Goal: Information Seeking & Learning: Learn about a topic

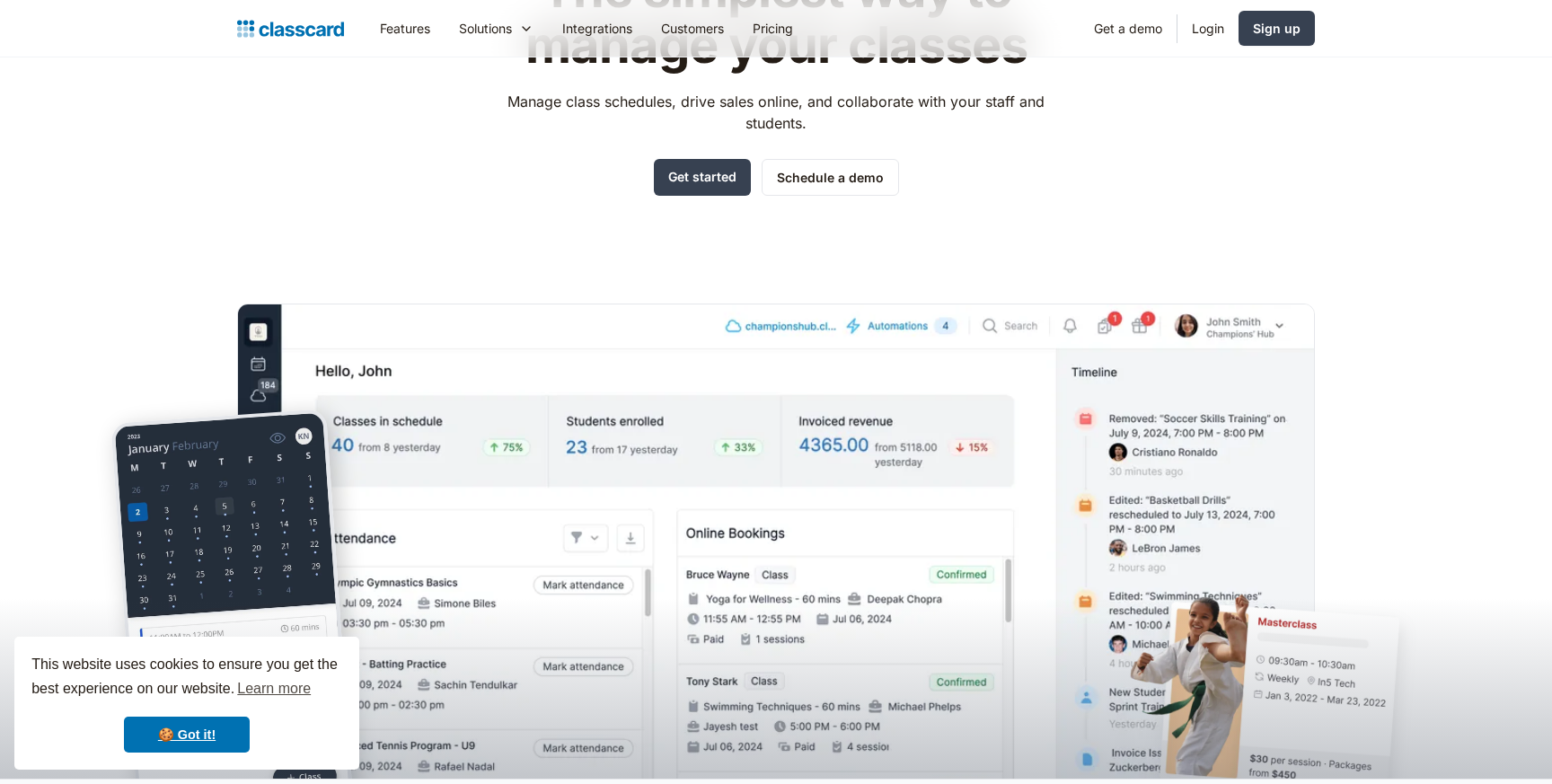
scroll to position [200, 0]
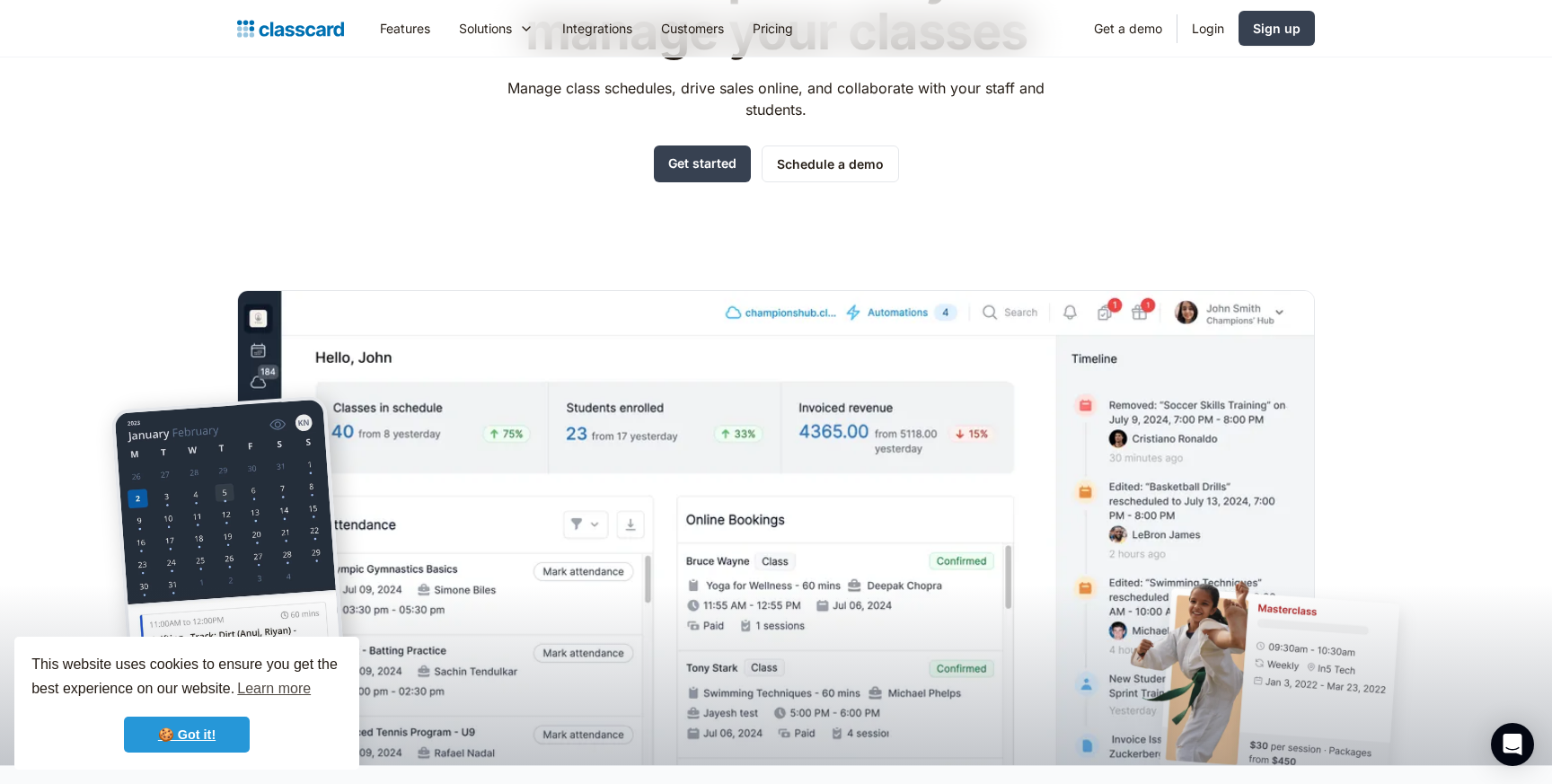
click at [181, 729] on link "🍪 Got it!" at bounding box center [186, 734] width 125 height 36
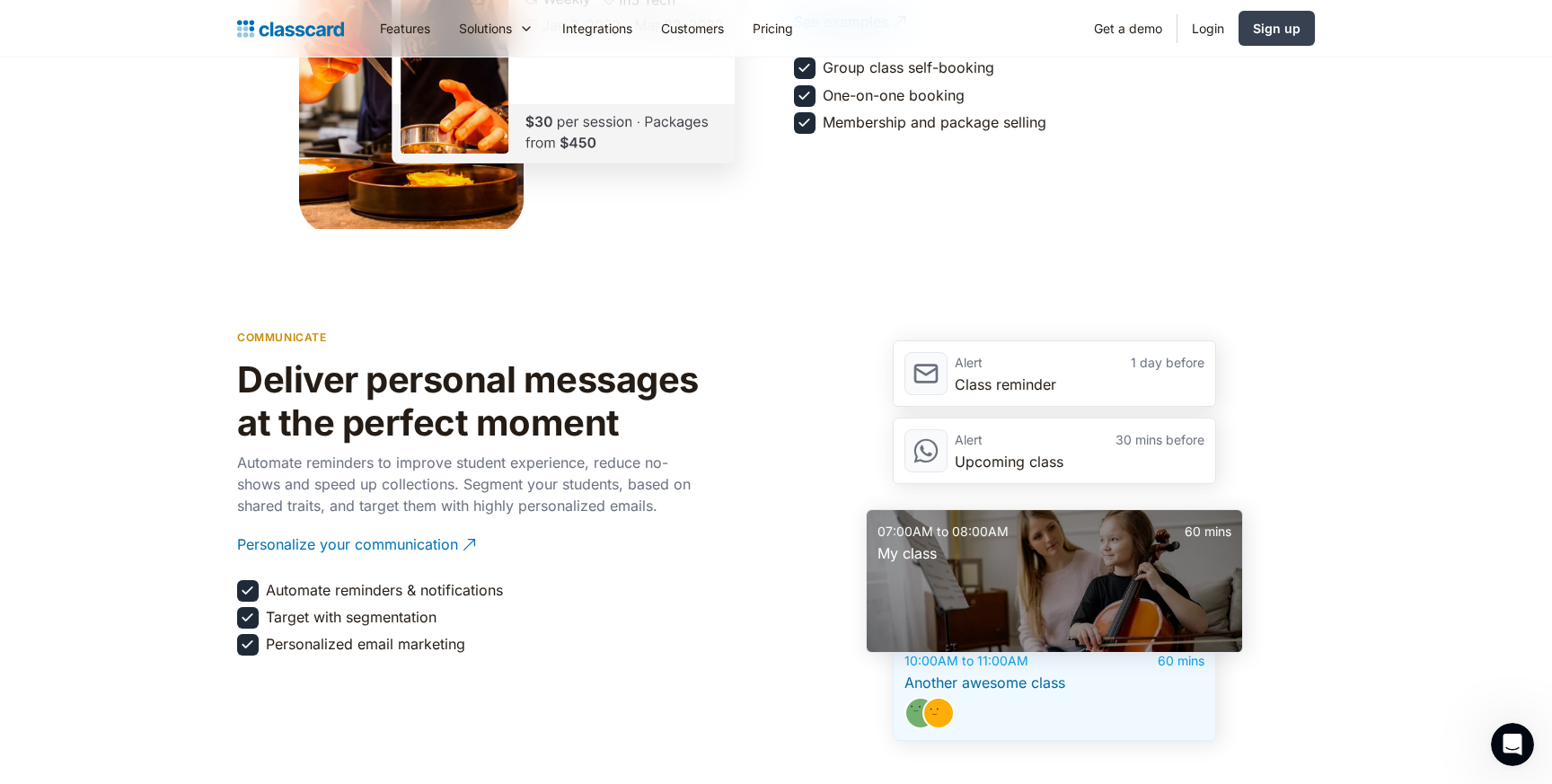
scroll to position [1911, 0]
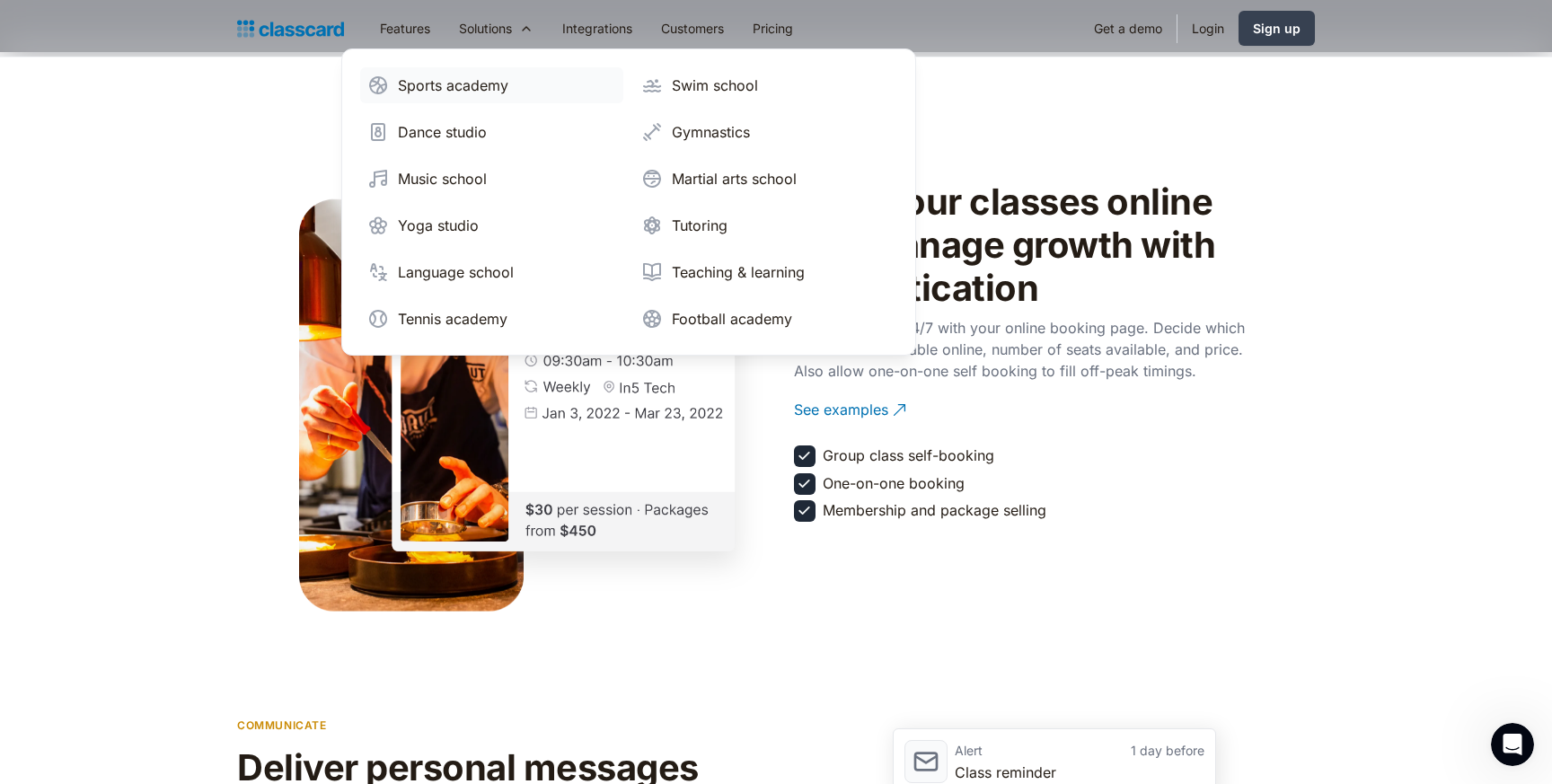
click at [455, 86] on div "Sports academy" at bounding box center [453, 85] width 110 height 22
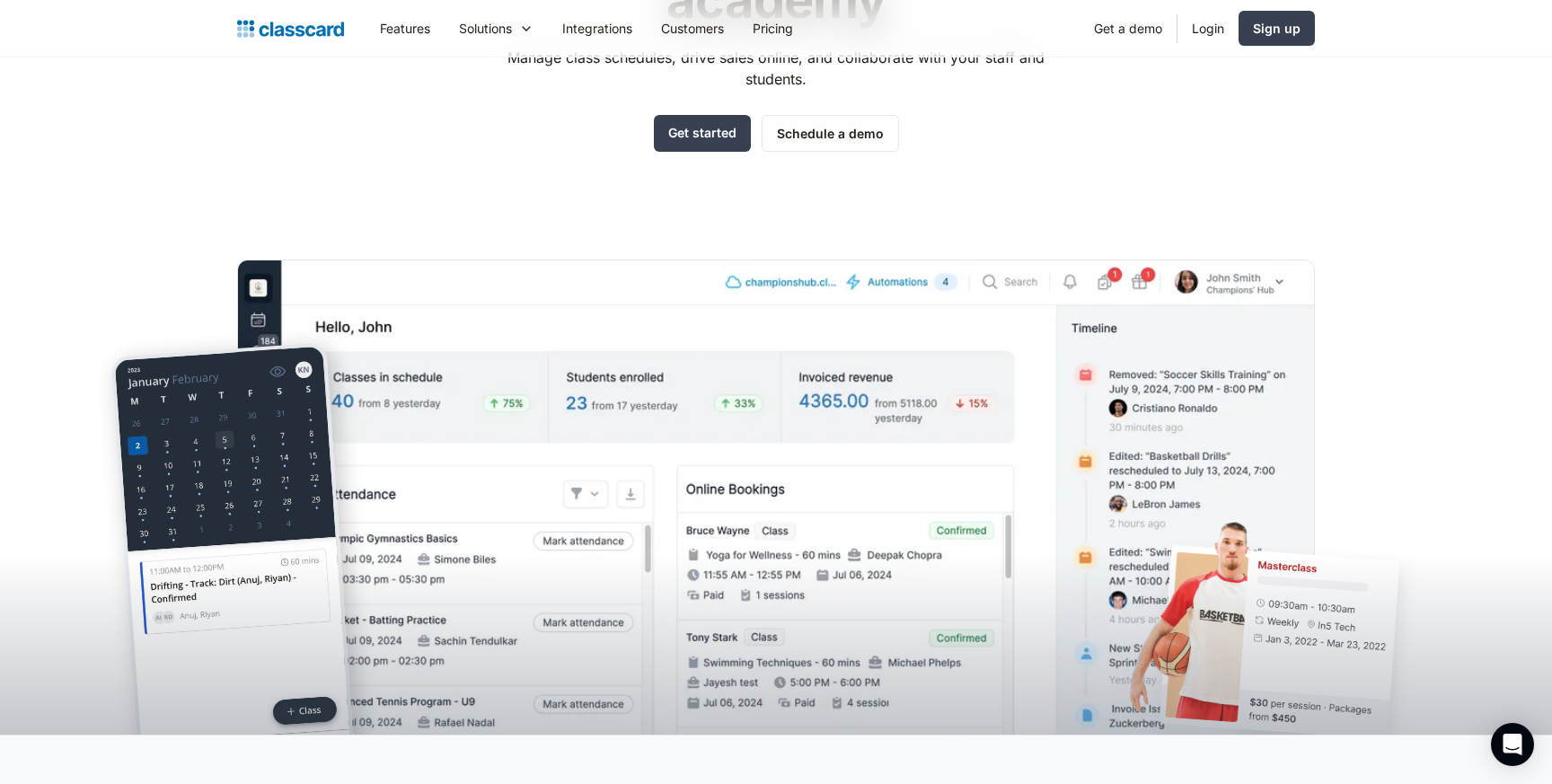
scroll to position [243, 0]
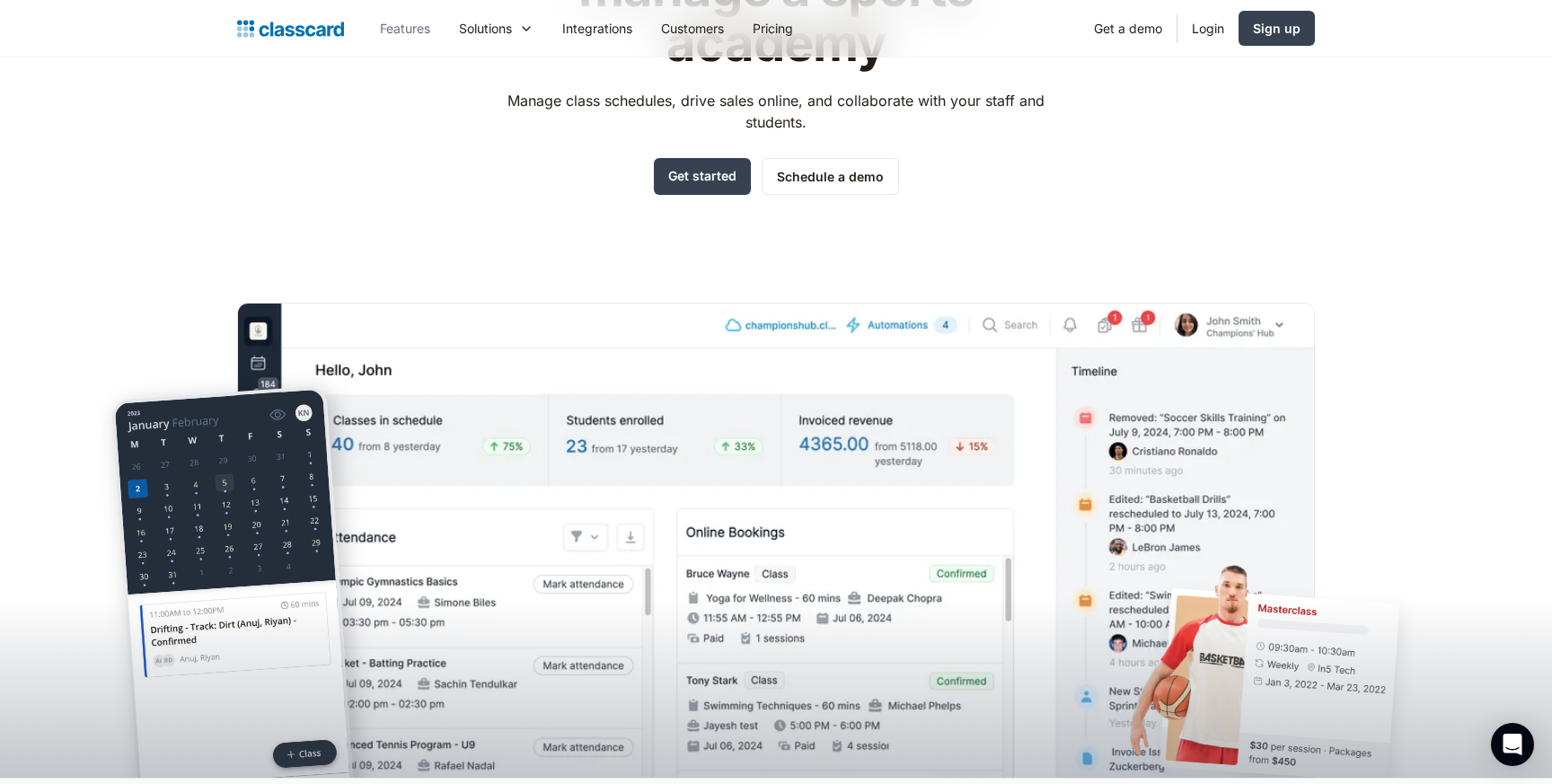
click at [403, 26] on link "Features" at bounding box center [404, 28] width 79 height 40
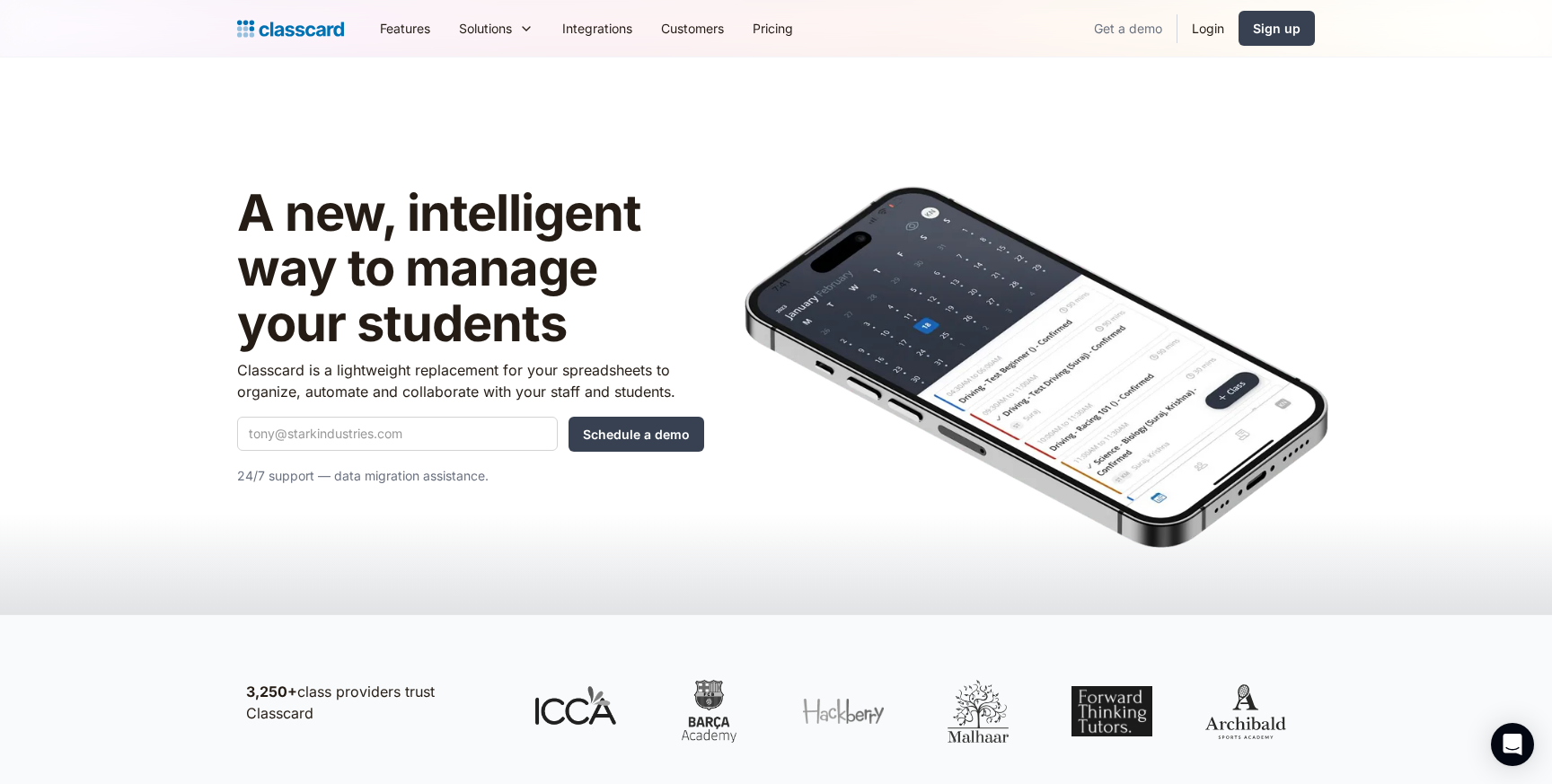
click at [1132, 23] on link "Get a demo" at bounding box center [1128, 28] width 97 height 40
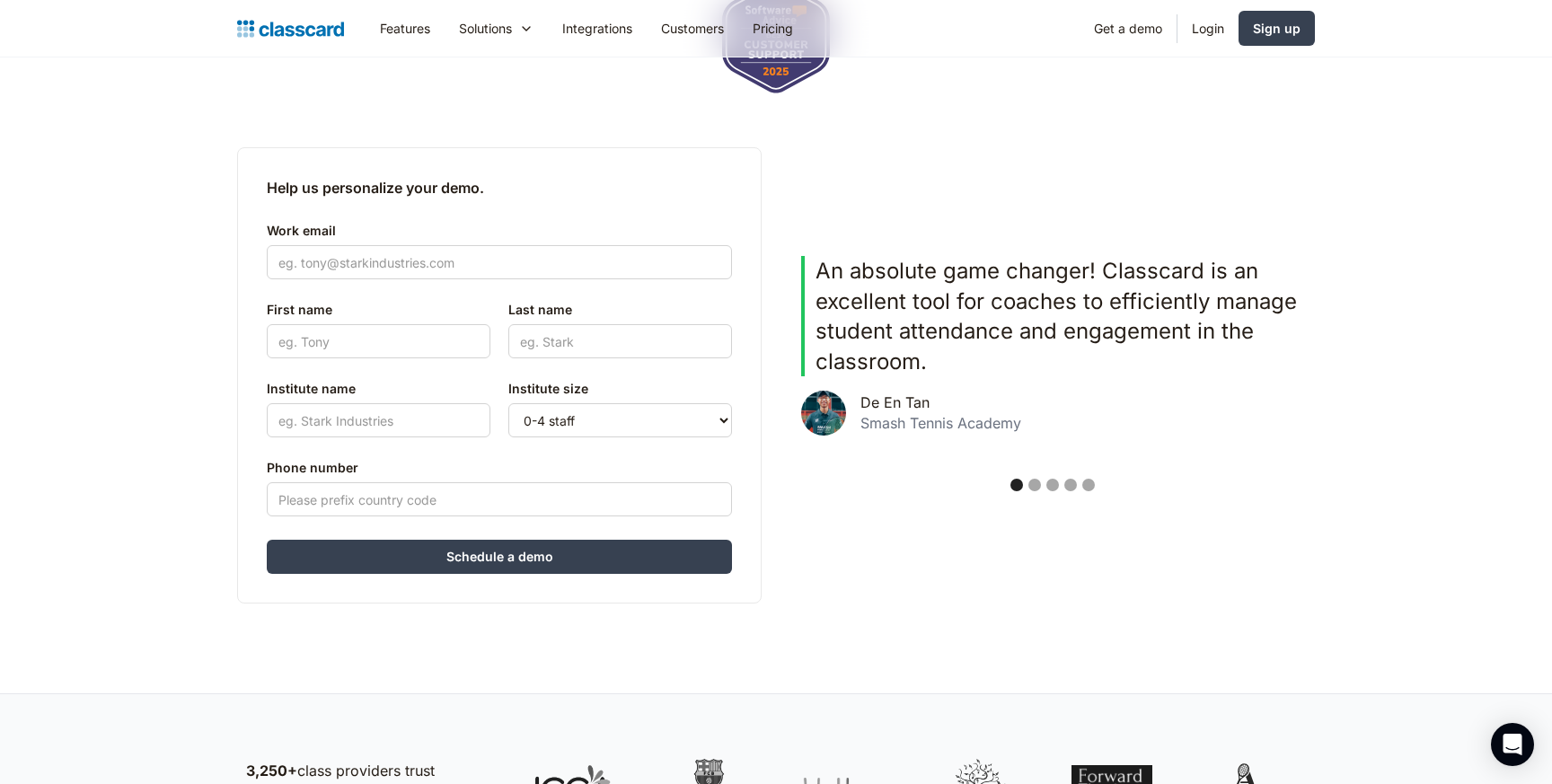
scroll to position [430, 0]
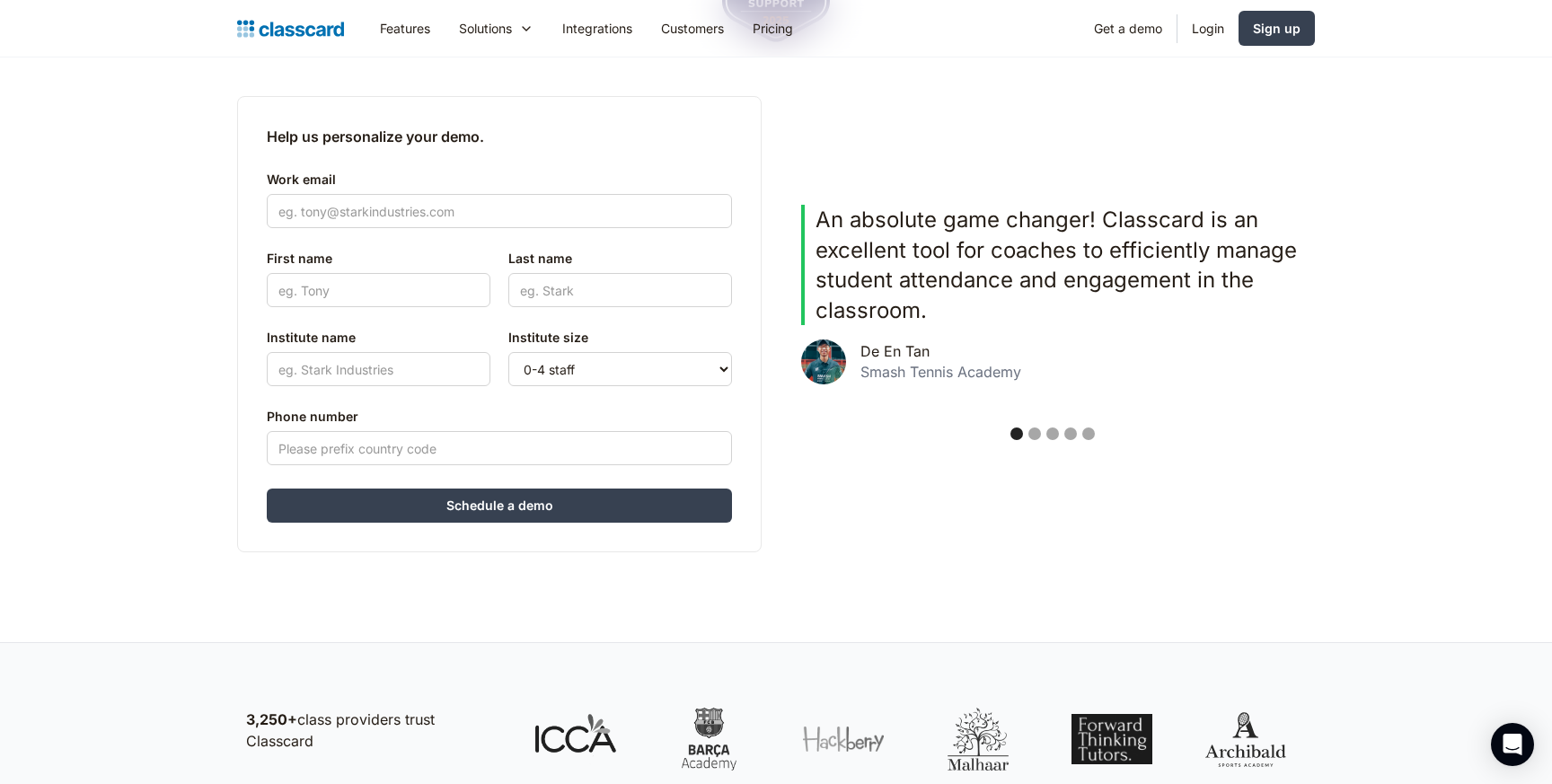
click at [1033, 436] on div "Show slide 2 of 5" at bounding box center [1034, 433] width 12 height 12
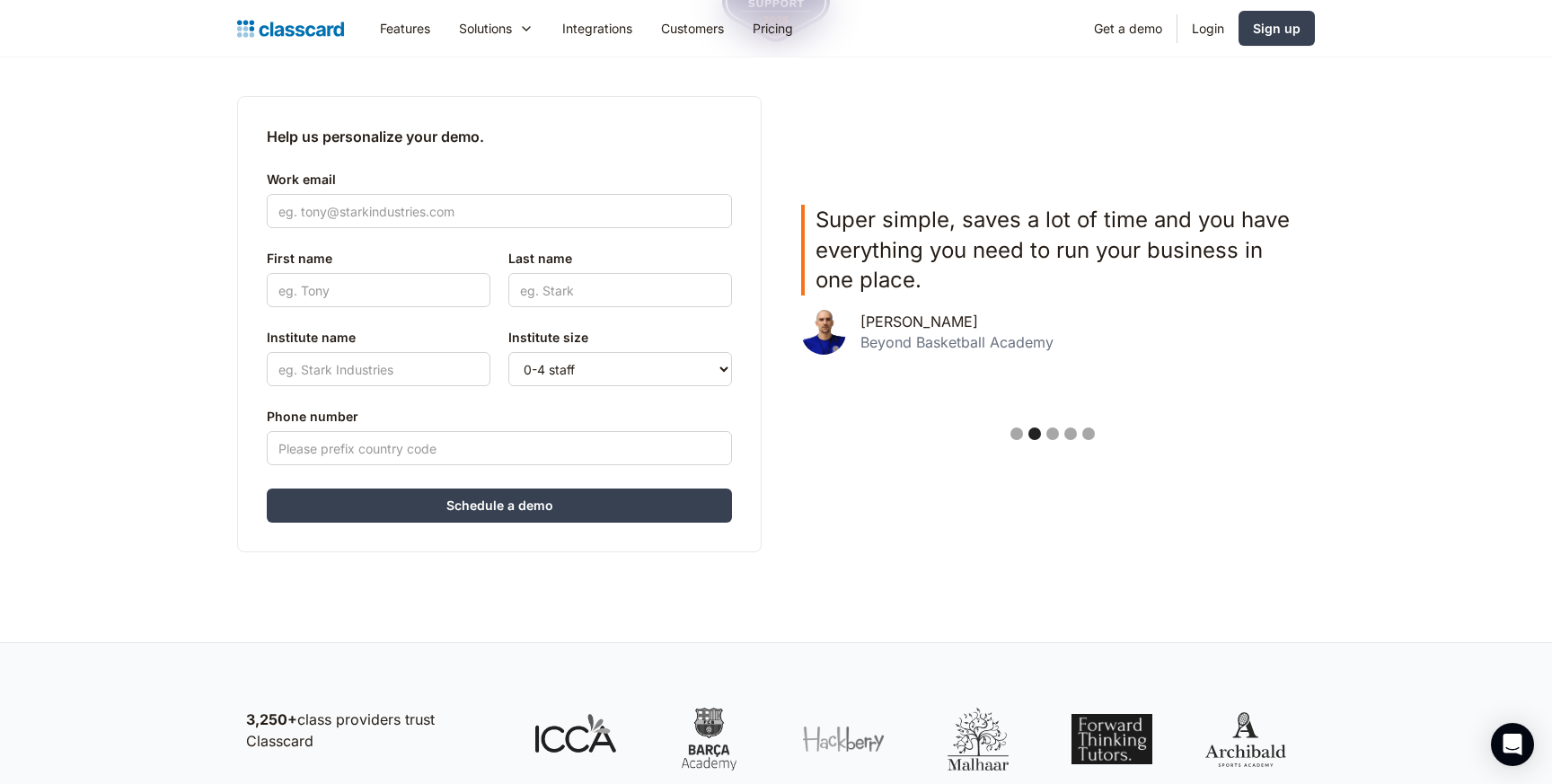
click at [1056, 432] on div "Show slide 3 of 5" at bounding box center [1052, 433] width 12 height 12
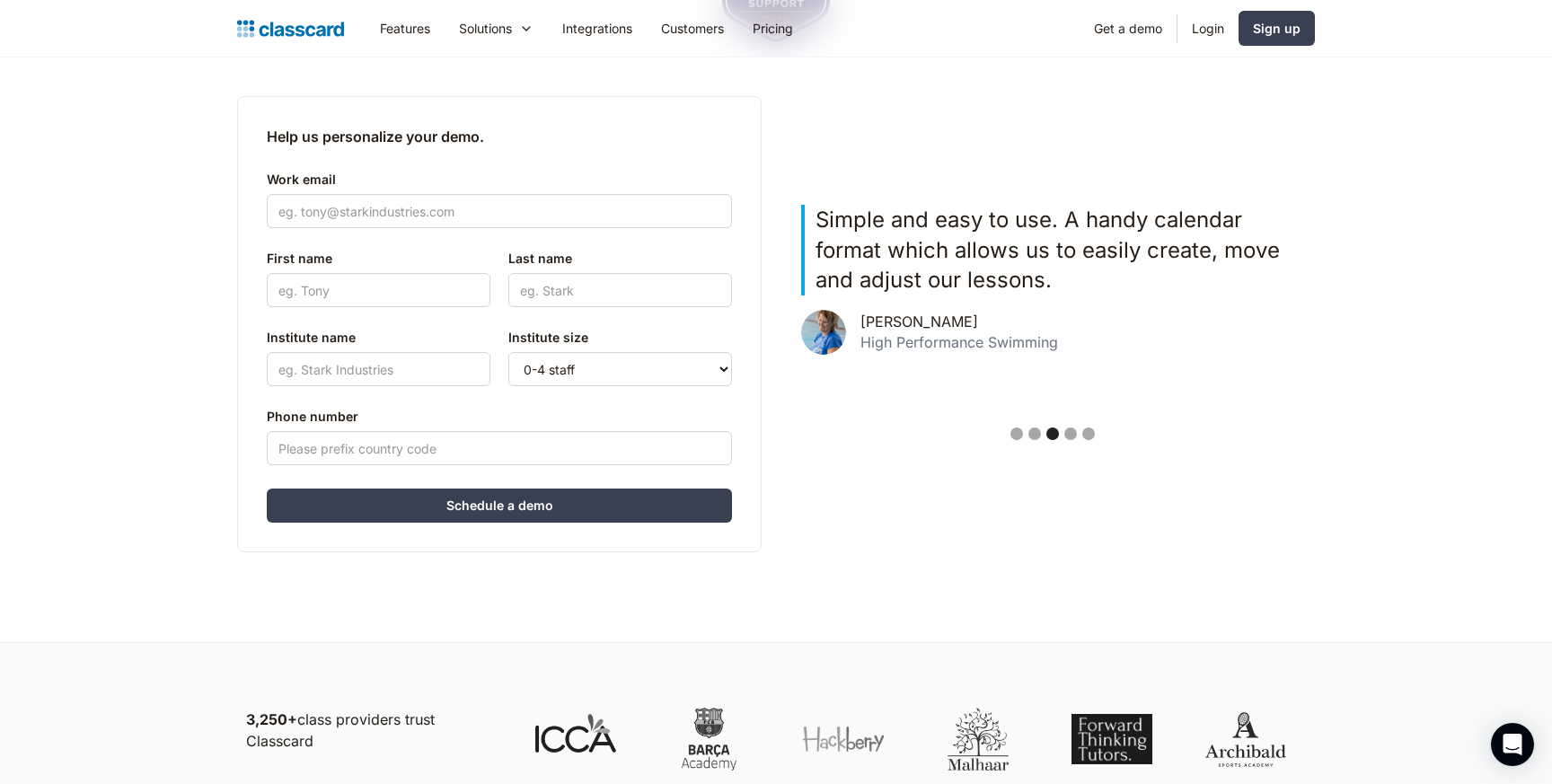
click at [1073, 433] on div "Show slide 4 of 5" at bounding box center [1070, 433] width 12 height 12
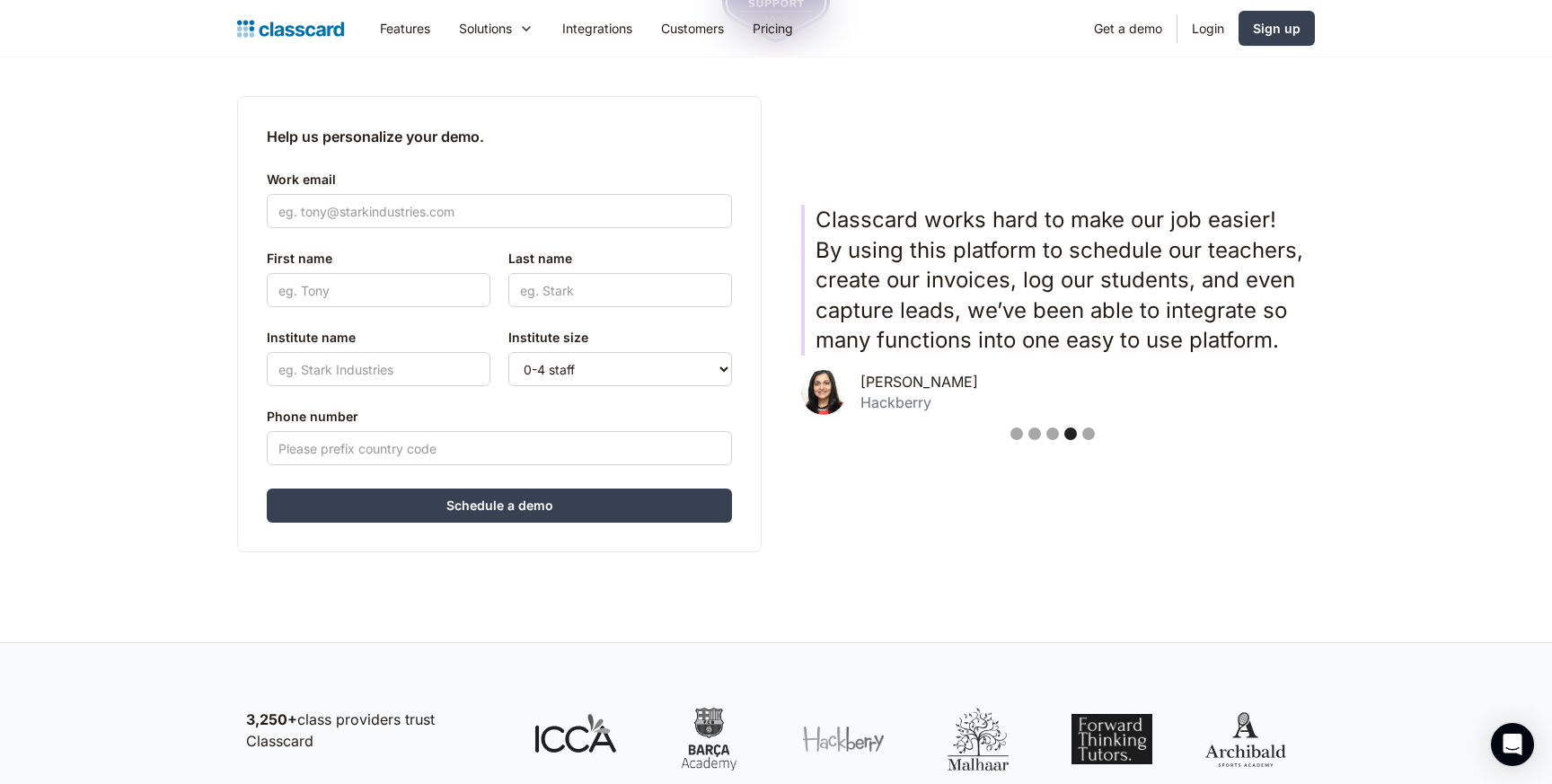
click at [1089, 436] on div "Show slide 5 of 5" at bounding box center [1088, 433] width 12 height 12
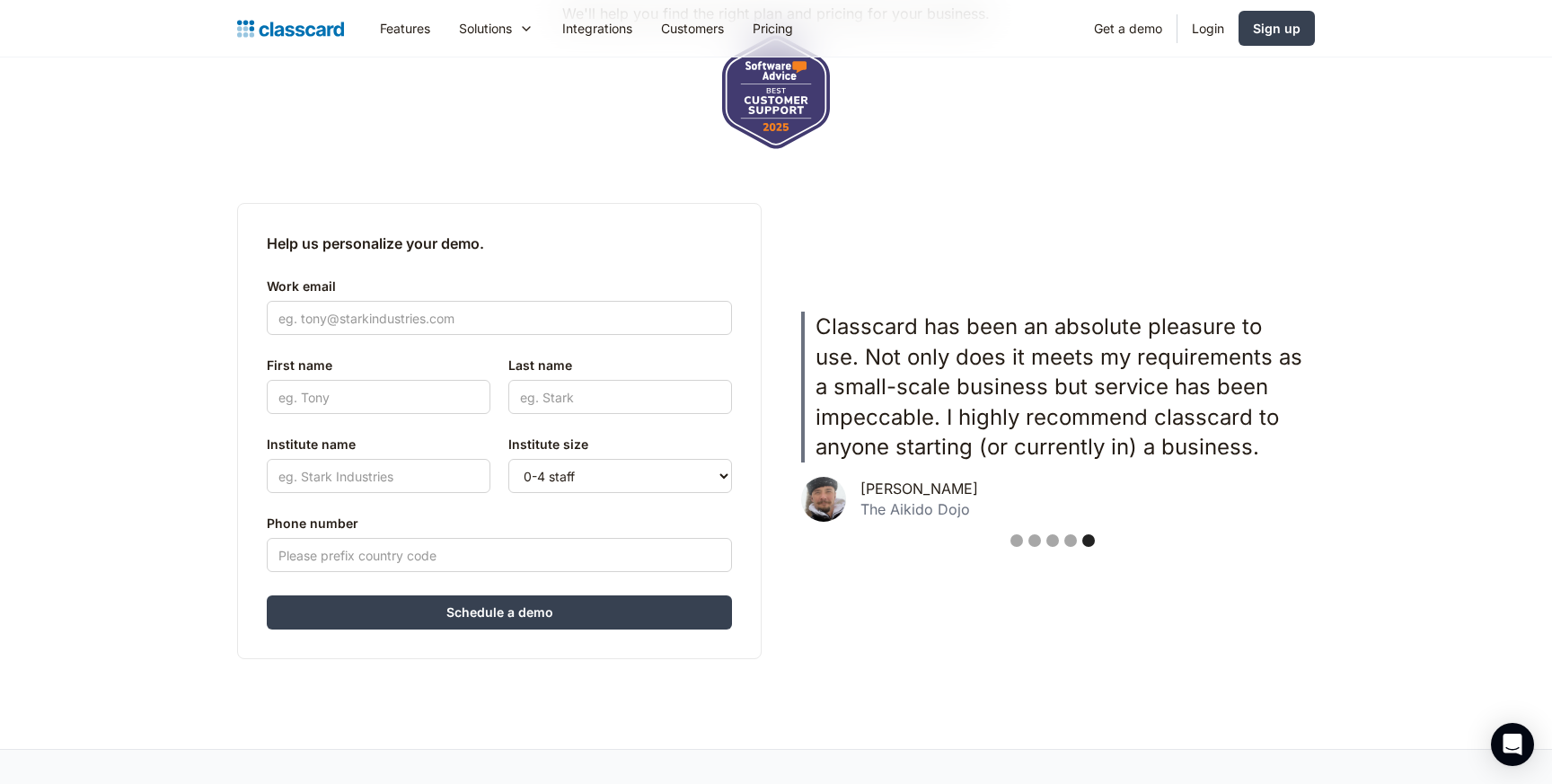
scroll to position [276, 0]
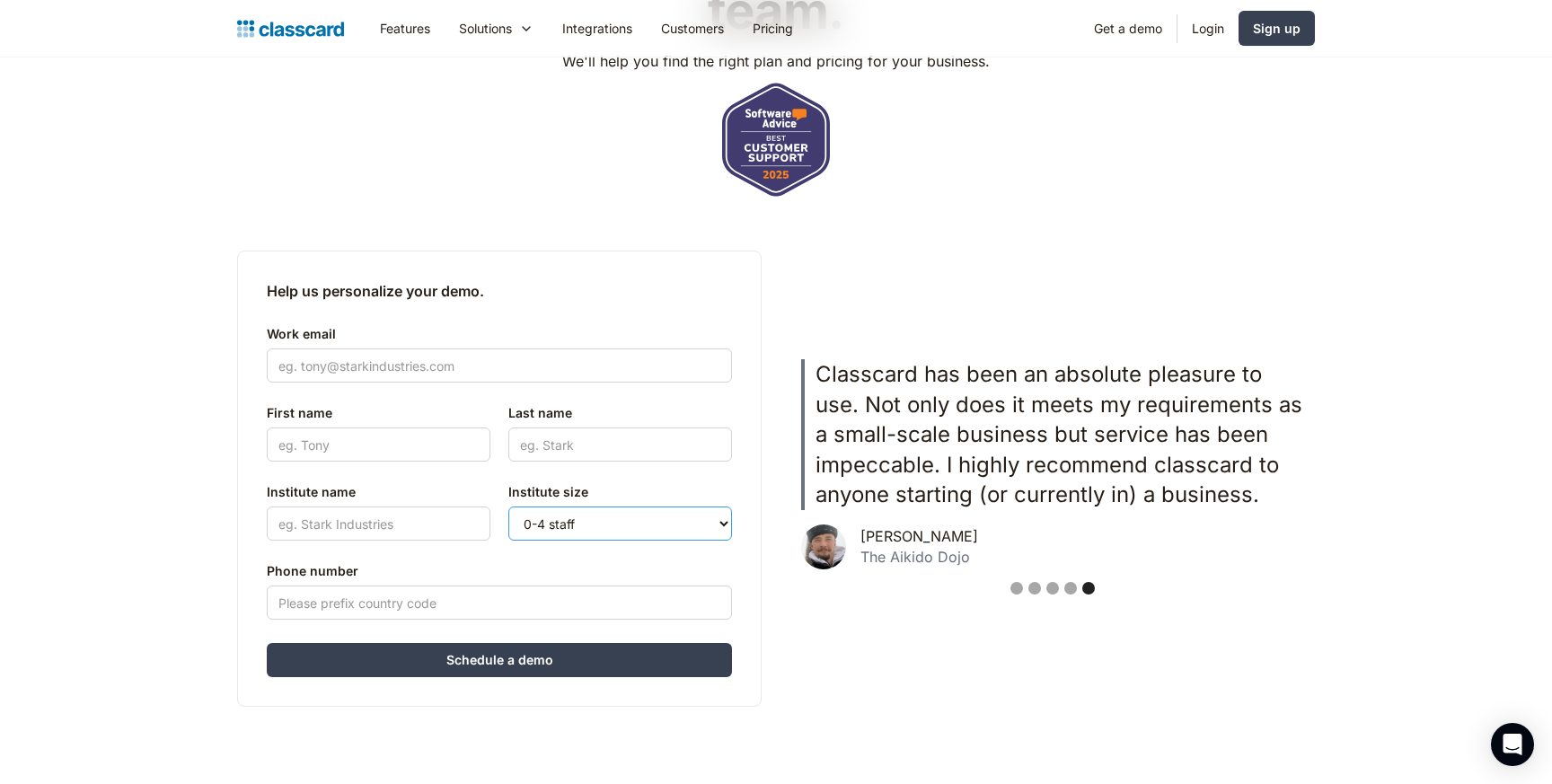
click at [622, 519] on select "0-4 staff 5-10 staff 11-25 staff 26-50 staff 51-100 staff 101+ staff" at bounding box center [620, 523] width 224 height 34
click at [508, 506] on select "0-4 staff 5-10 staff 11-25 staff 26-50 staff 51-100 staff 101+ staff" at bounding box center [620, 523] width 224 height 34
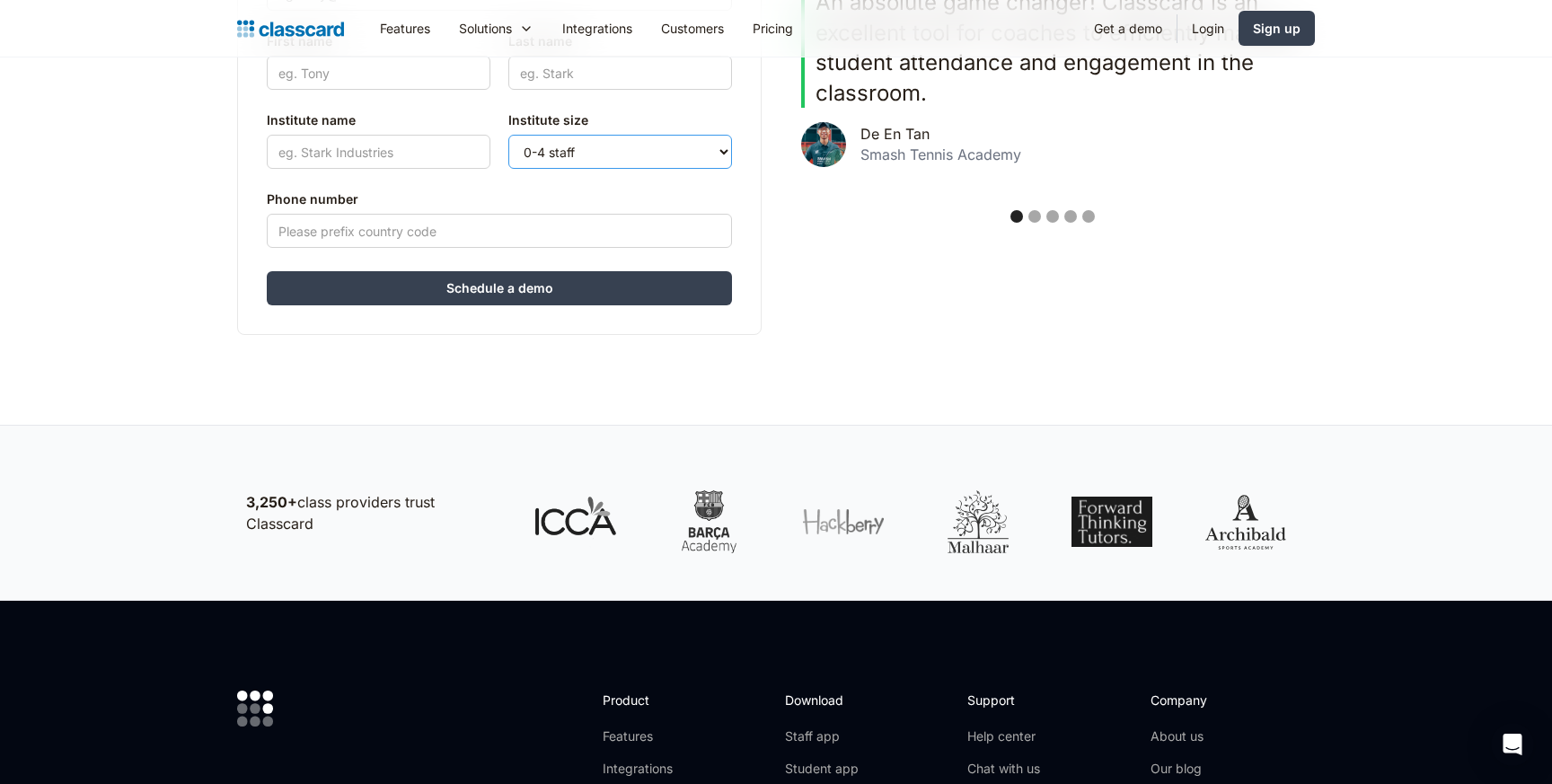
scroll to position [0, 0]
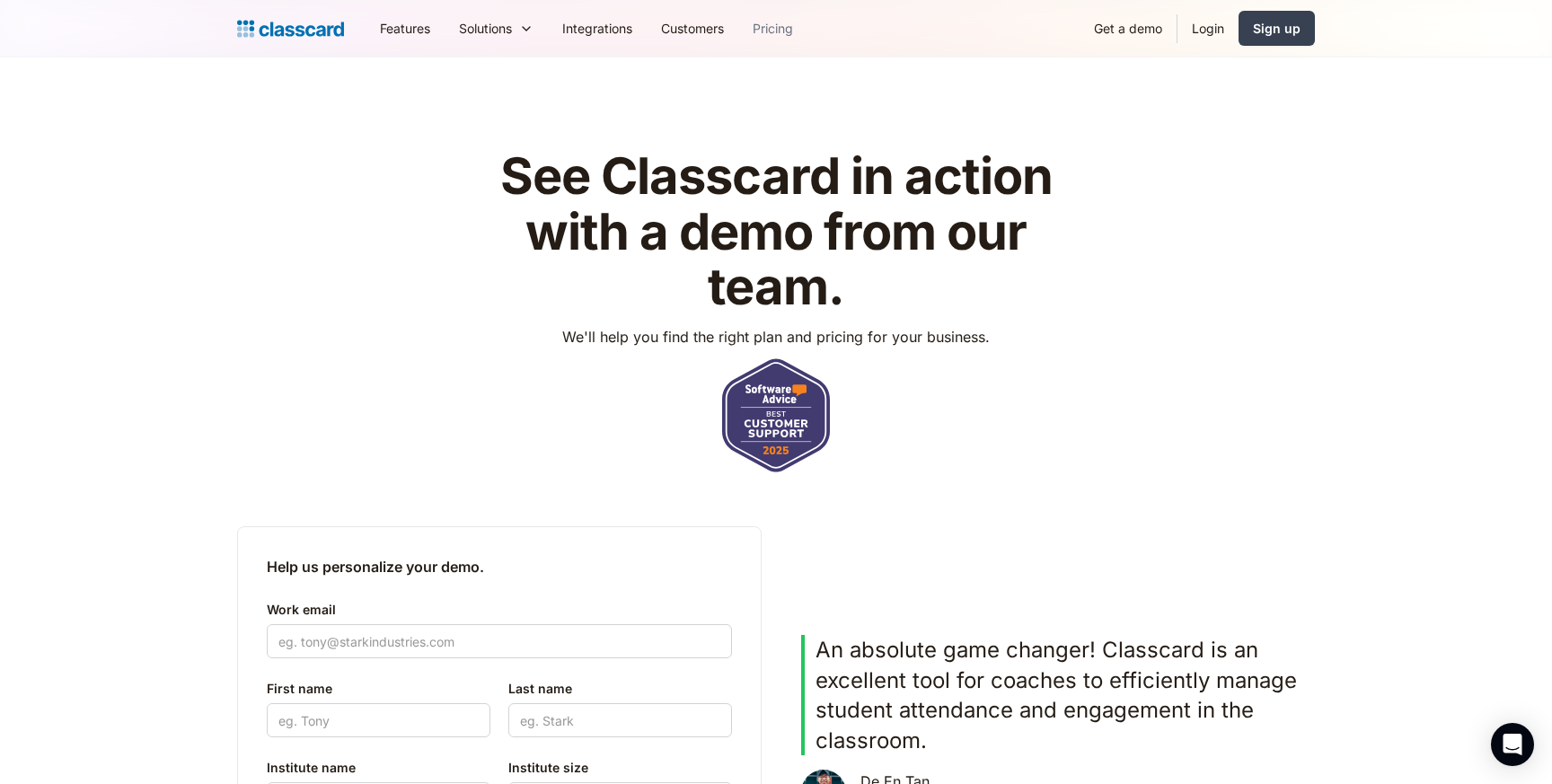
click at [788, 22] on link "Pricing" at bounding box center [773, 28] width 69 height 40
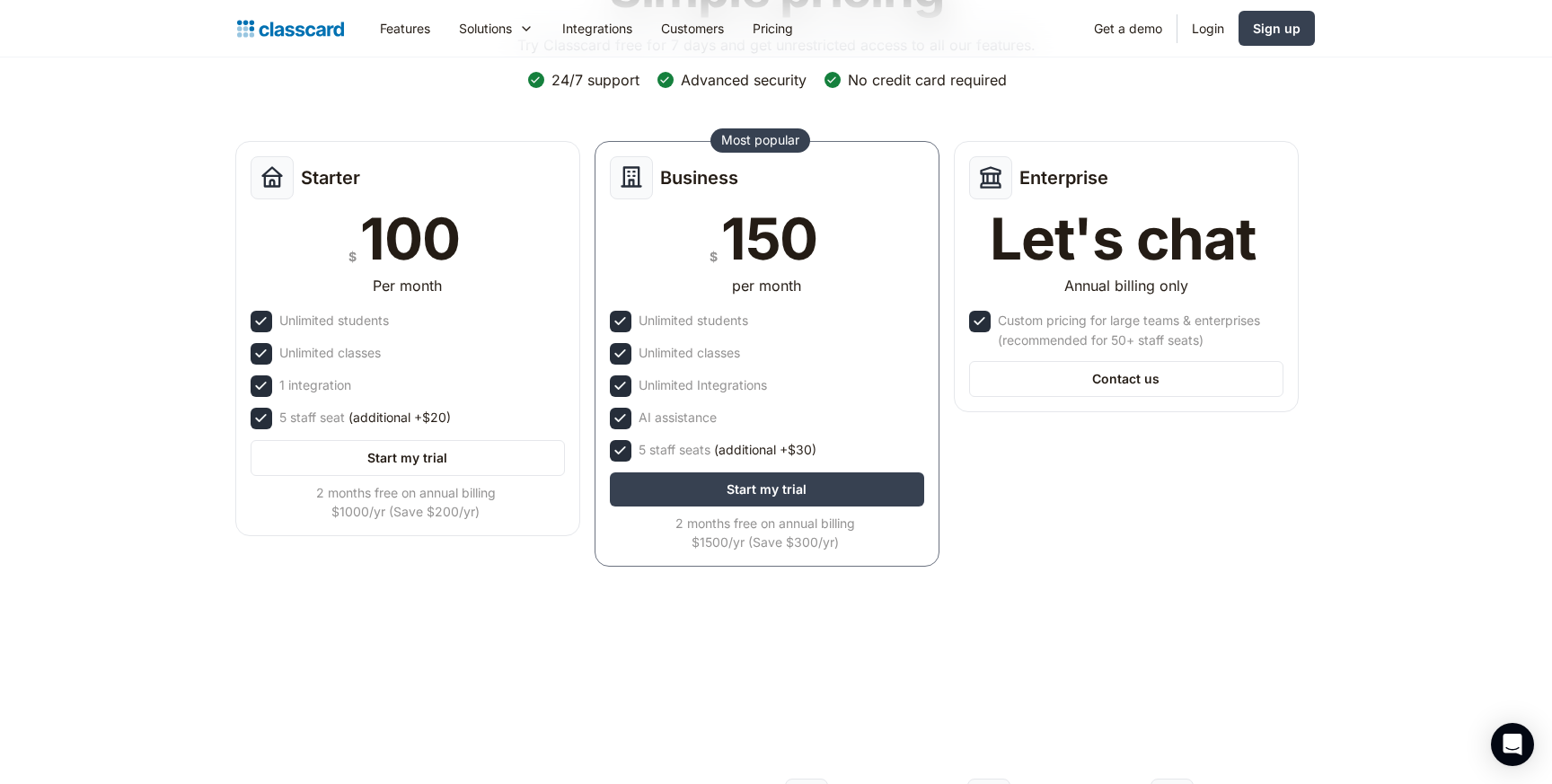
scroll to position [177, 0]
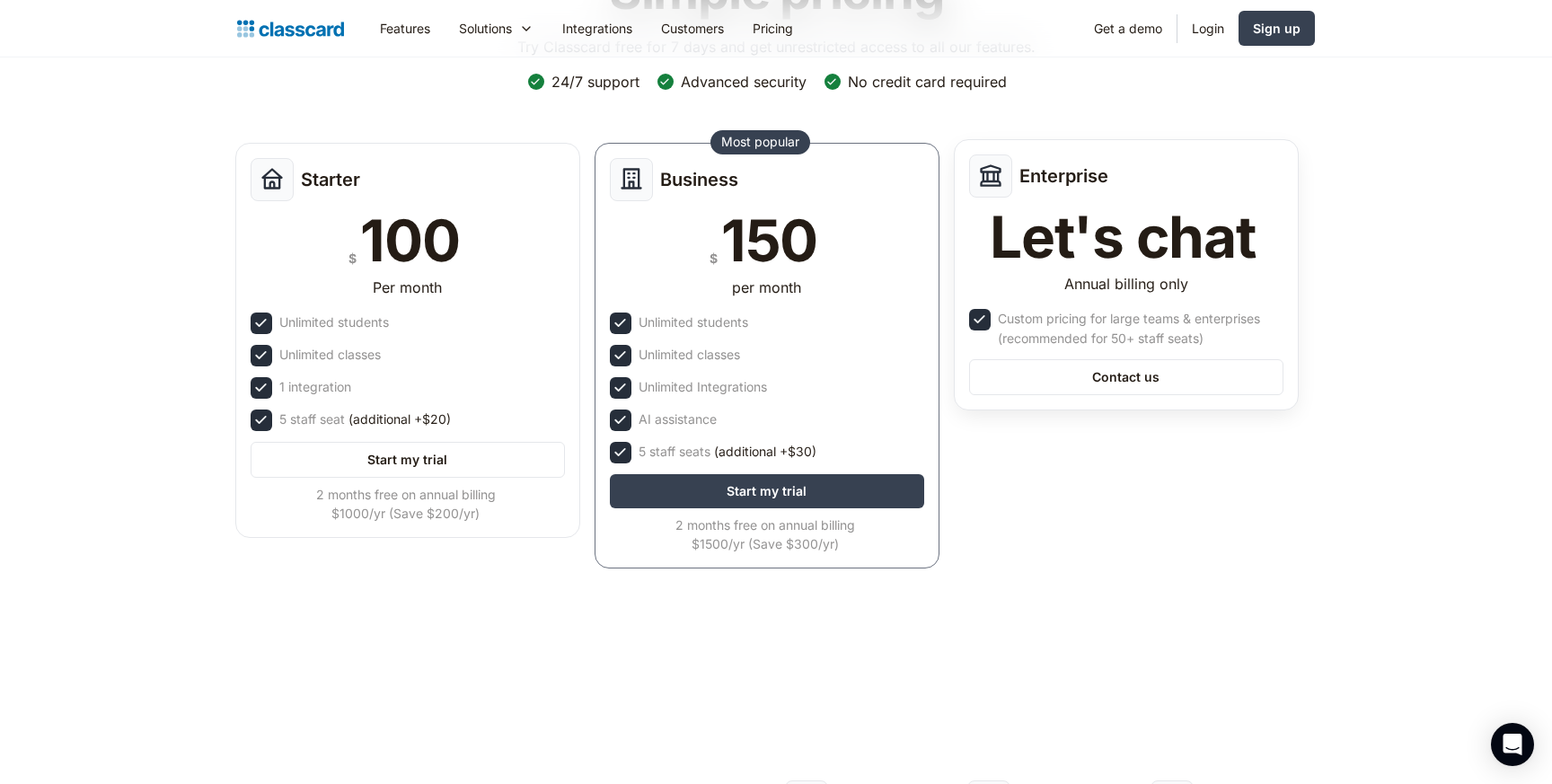
click at [1203, 407] on div "Enterprise Let's chat Annual billing only Custom pricing for large teams & ente…" at bounding box center [1126, 275] width 344 height 271
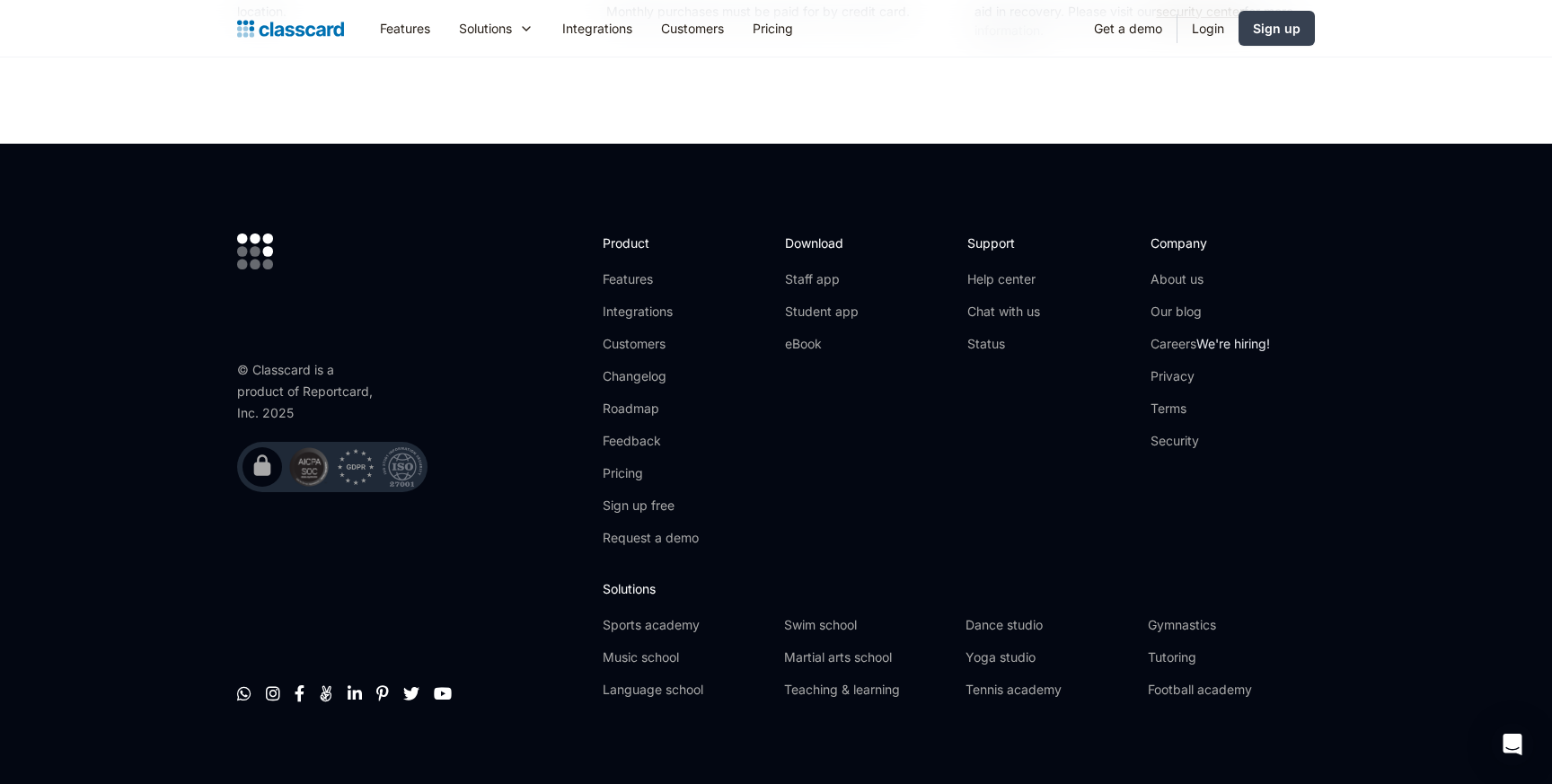
scroll to position [3411, 0]
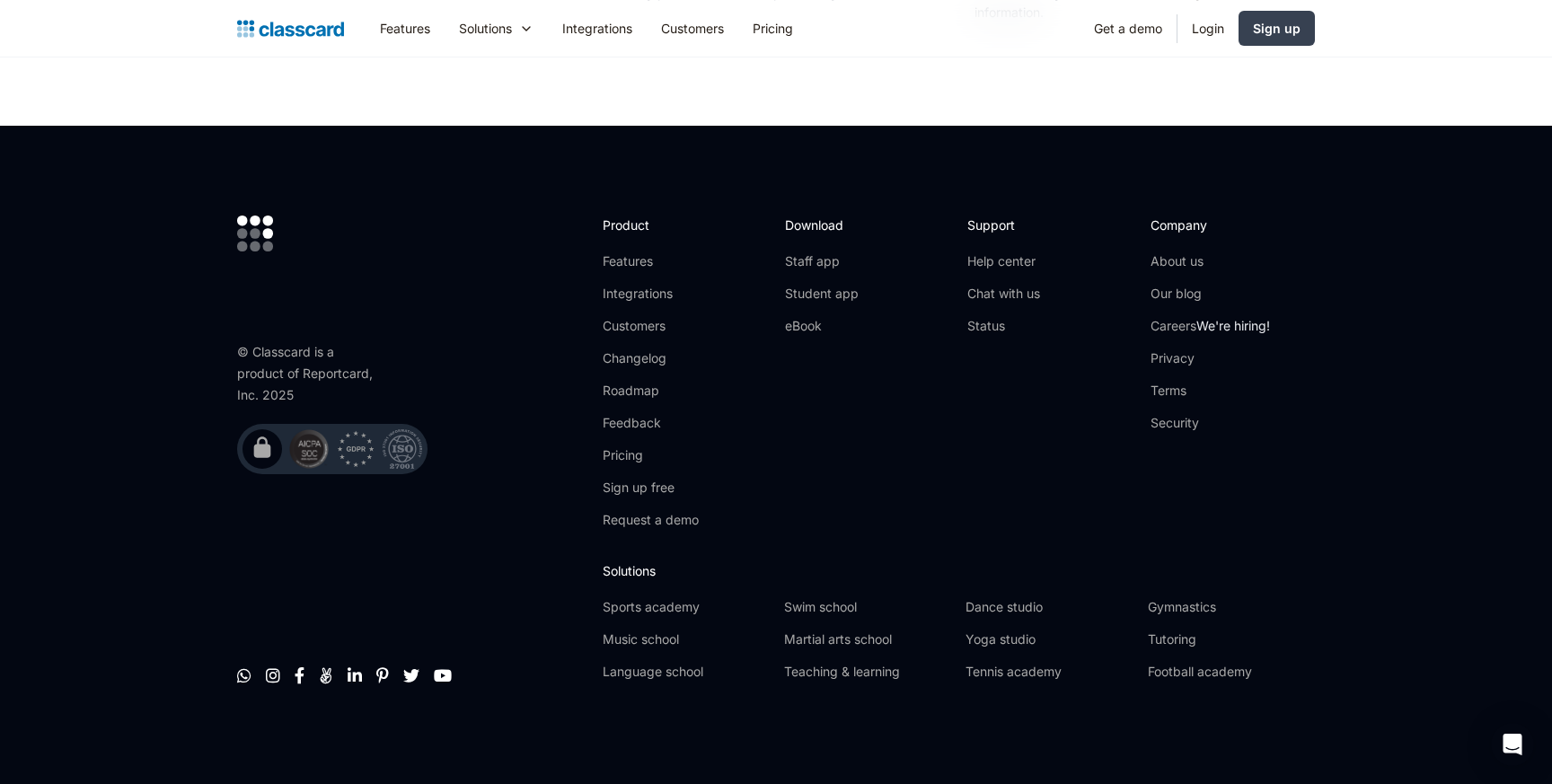
drag, startPoint x: 351, startPoint y: 29, endPoint x: 260, endPoint y: 31, distance: 91.0
click at [260, 31] on div "Features Resources Blog The latest industry news, updates and info. Customer st…" at bounding box center [775, 28] width 1077 height 40
